Goal: Transaction & Acquisition: Purchase product/service

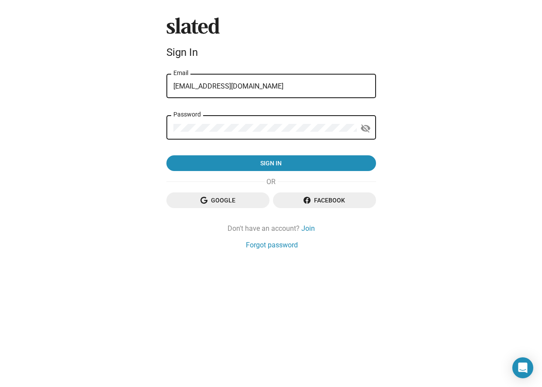
drag, startPoint x: 250, startPoint y: 90, endPoint x: 186, endPoint y: 86, distance: 63.9
click at [186, 86] on input "[EMAIL_ADDRESS][DOMAIN_NAME]" at bounding box center [271, 87] width 196 height 8
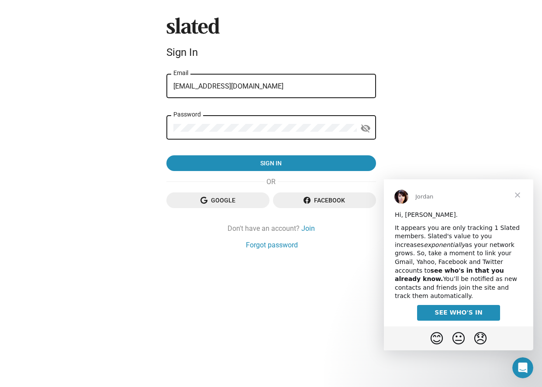
click at [519, 197] on span "Close" at bounding box center [517, 194] width 31 height 31
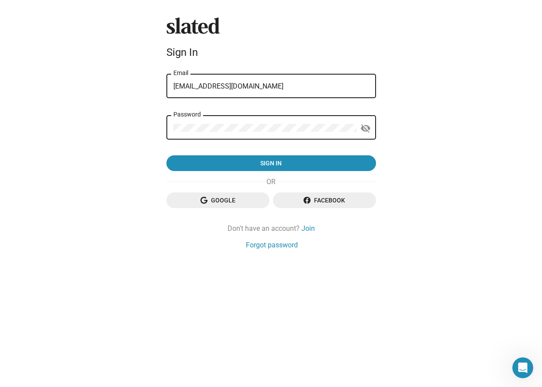
drag, startPoint x: 277, startPoint y: 83, endPoint x: 109, endPoint y: 93, distance: 168.4
click at [109, 93] on div "Slated Sign In [EMAIL_ADDRESS][DOMAIN_NAME] Email Password visibility_off Sign …" at bounding box center [271, 193] width 542 height 387
drag, startPoint x: 252, startPoint y: 89, endPoint x: 153, endPoint y: 78, distance: 99.3
click at [153, 78] on div "Slated Sign In [EMAIL_ADDRESS][DOMAIN_NAME] Email Password visibility_off Sign …" at bounding box center [271, 193] width 542 height 387
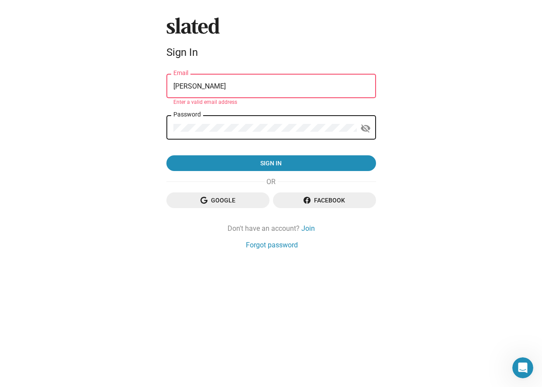
type input "[EMAIL_ADDRESS][DOMAIN_NAME]"
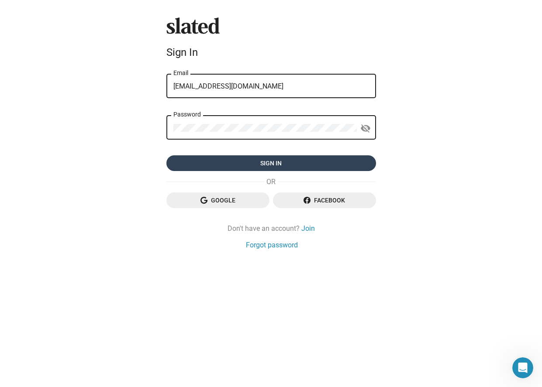
click at [251, 162] on span "Sign in" at bounding box center [271, 163] width 196 height 16
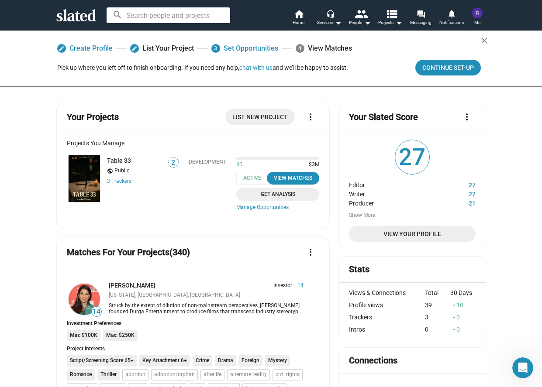
click at [284, 195] on span "Get Analysis" at bounding box center [278, 194] width 72 height 9
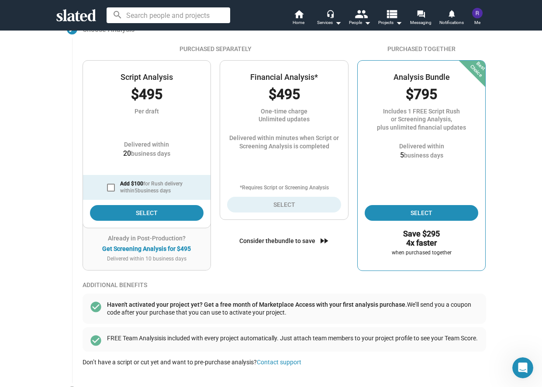
scroll to position [114, 0]
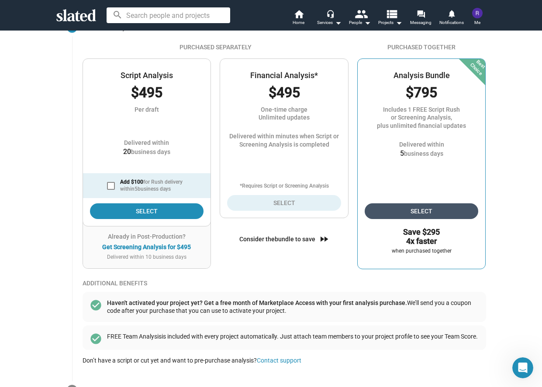
click at [422, 210] on span "Select" at bounding box center [422, 212] width 100 height 16
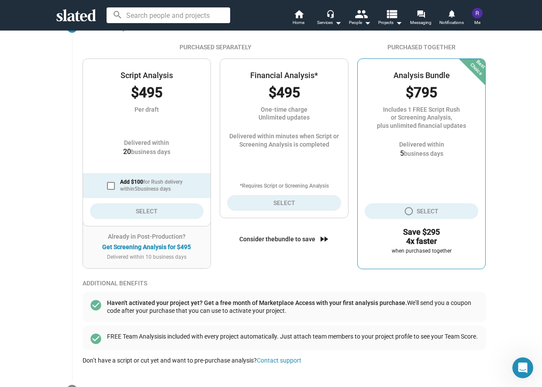
scroll to position [127, 0]
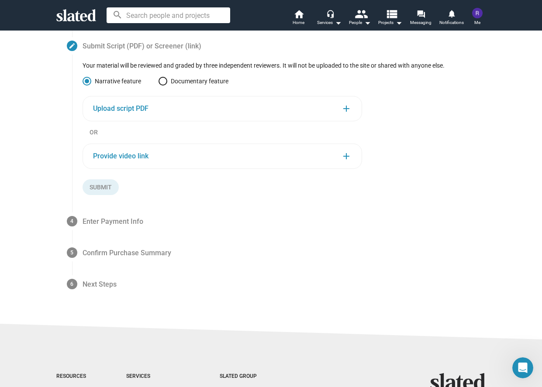
click at [128, 110] on span "Upload script PDF" at bounding box center [120, 108] width 55 height 9
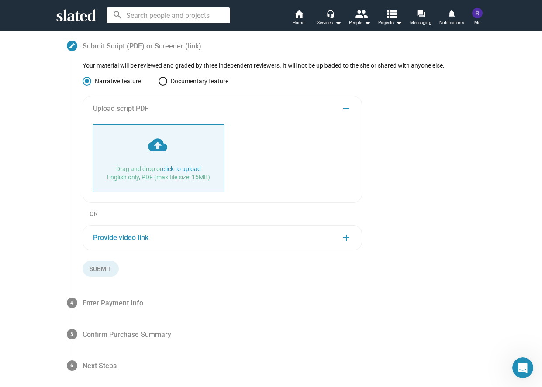
type input "C:\fakepath\TABLE 33 V3_10122025.pdf"
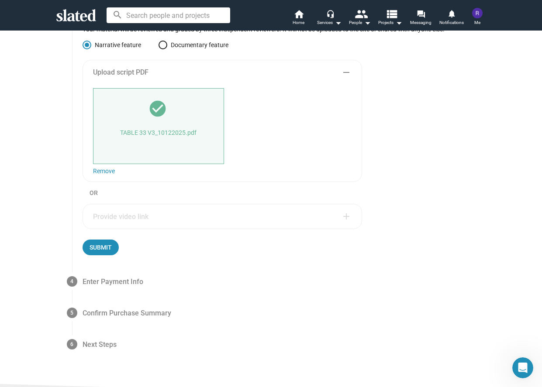
scroll to position [163, 0]
click at [87, 244] on button "Submit" at bounding box center [101, 247] width 36 height 16
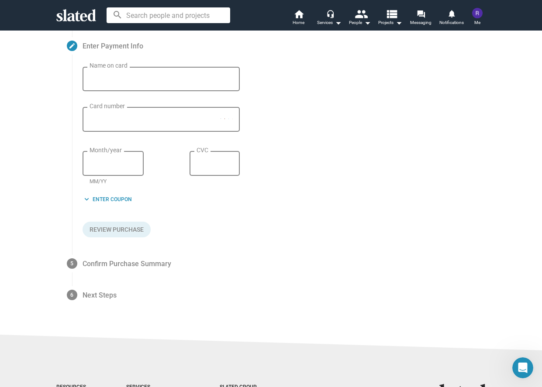
click at [122, 90] on div "Name on card" at bounding box center [161, 78] width 143 height 26
click at [119, 79] on input "Name on card" at bounding box center [161, 80] width 143 height 8
type input "[PERSON_NAME]"
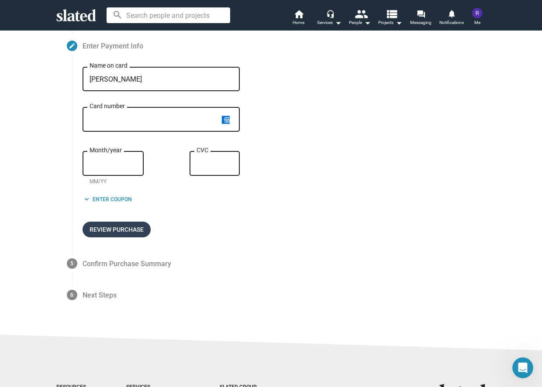
click at [131, 229] on span "Review Purchase" at bounding box center [117, 230] width 54 height 16
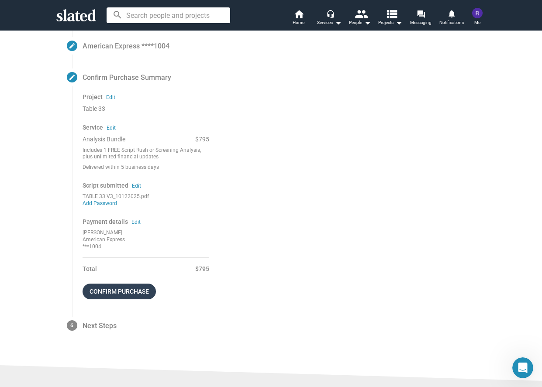
click at [125, 291] on span "Confirm purchase" at bounding box center [119, 292] width 59 height 16
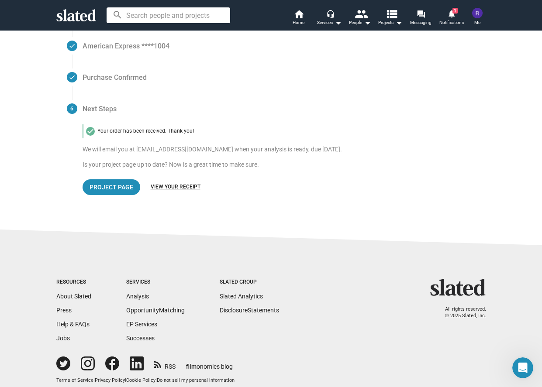
click at [169, 186] on link "View your receipt" at bounding box center [176, 187] width 50 height 7
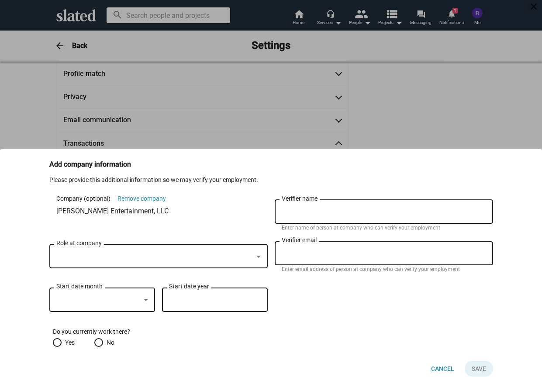
scroll to position [86, 0]
click at [59, 340] on span at bounding box center [57, 342] width 9 height 9
click at [59, 340] on input "Yes" at bounding box center [57, 342] width 9 height 9
radio input "true"
click at [125, 306] on div "Start date month" at bounding box center [102, 299] width 92 height 26
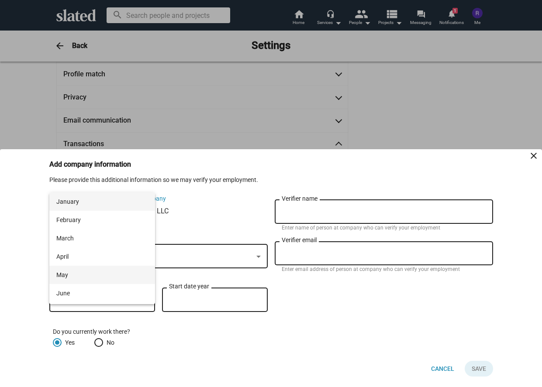
click at [122, 275] on span "May" at bounding box center [102, 275] width 92 height 18
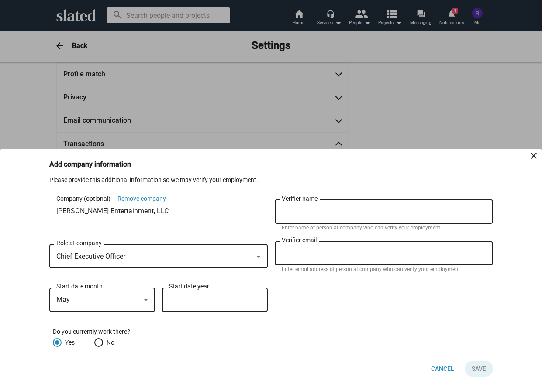
click at [214, 304] on div "Start date year" at bounding box center [215, 299] width 92 height 26
type input "2020"
click at [343, 216] on input "Verifier name" at bounding box center [384, 212] width 204 height 8
type input "[PERSON_NAME]"
click at [341, 250] on input "Verifier email" at bounding box center [384, 254] width 204 height 8
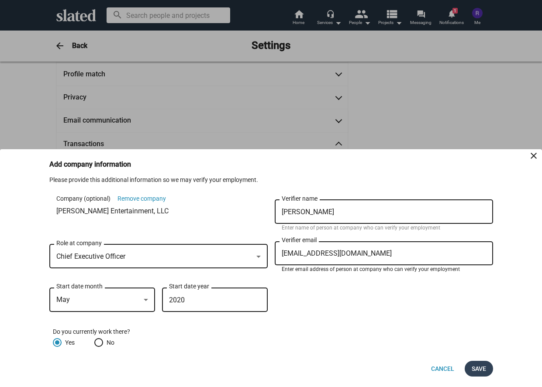
type input "[EMAIL_ADDRESS][DOMAIN_NAME]"
click at [470, 368] on button "Save" at bounding box center [479, 369] width 28 height 16
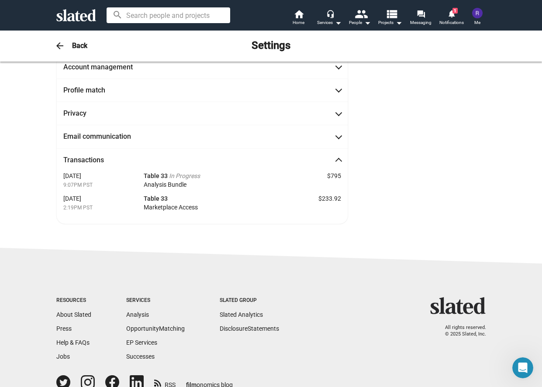
scroll to position [111, 0]
